Goal: Task Accomplishment & Management: Use online tool/utility

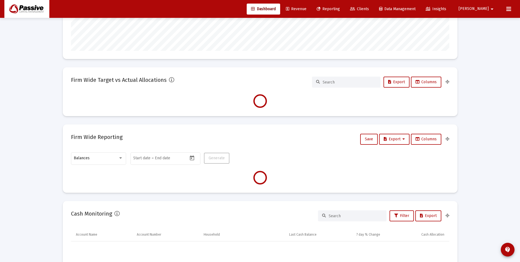
scroll to position [165, 0]
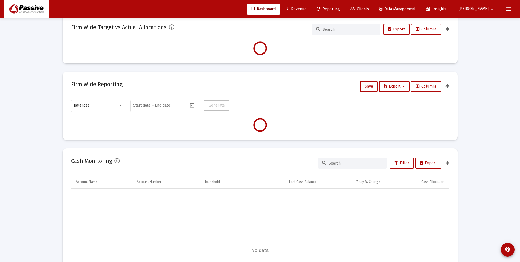
type input "[DATE]"
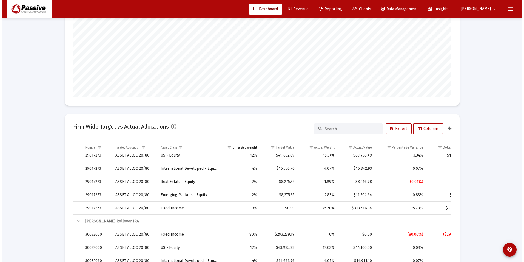
scroll to position [0, 0]
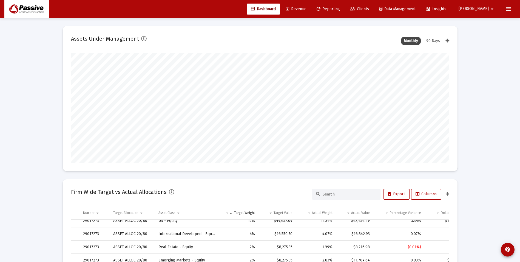
click at [344, 9] on link "Reporting" at bounding box center [328, 9] width 32 height 11
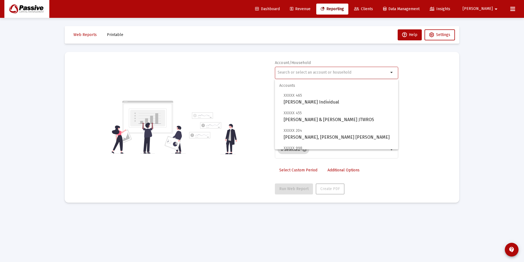
click at [298, 72] on input "text" at bounding box center [333, 72] width 111 height 4
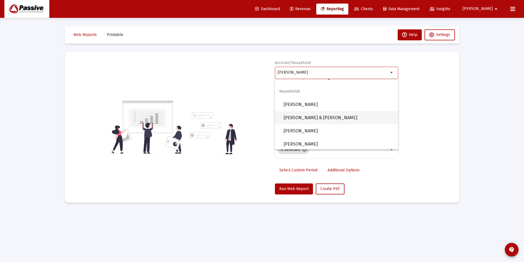
scroll to position [167, 0]
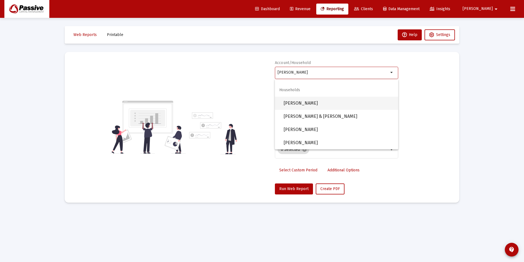
click at [314, 105] on span "[PERSON_NAME]" at bounding box center [339, 103] width 110 height 13
type input "[PERSON_NAME]"
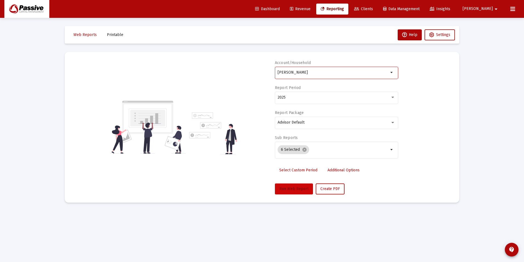
click at [291, 191] on button "Run Web Report" at bounding box center [294, 188] width 38 height 11
